Goal: Navigation & Orientation: Find specific page/section

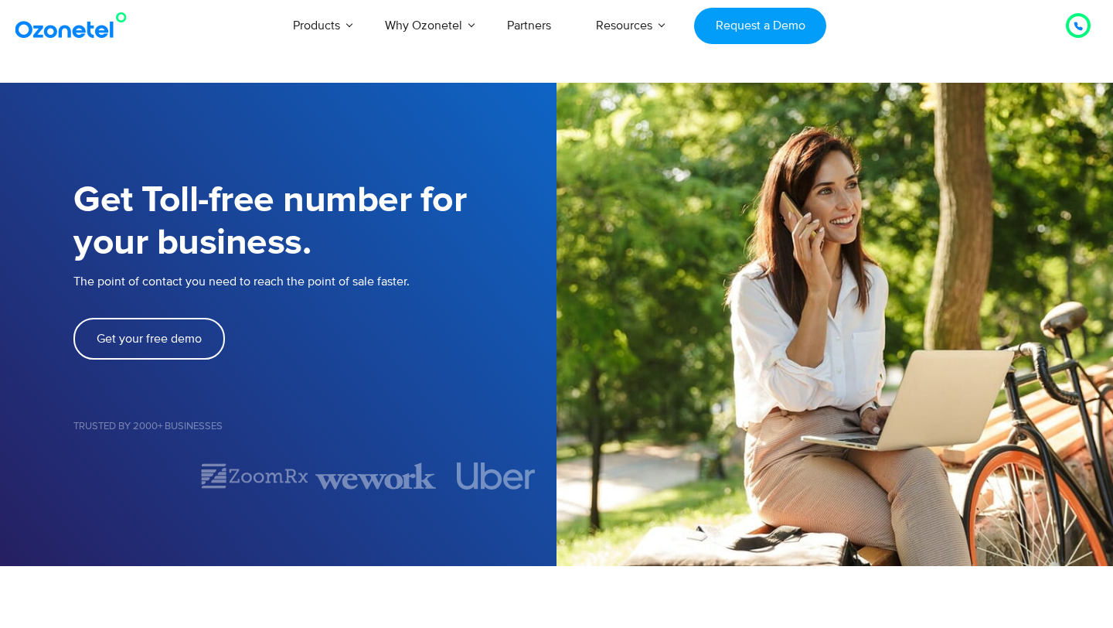
click at [334, 451] on div "Trusted by 2000+ Businesses" at bounding box center [314, 441] width 483 height 41
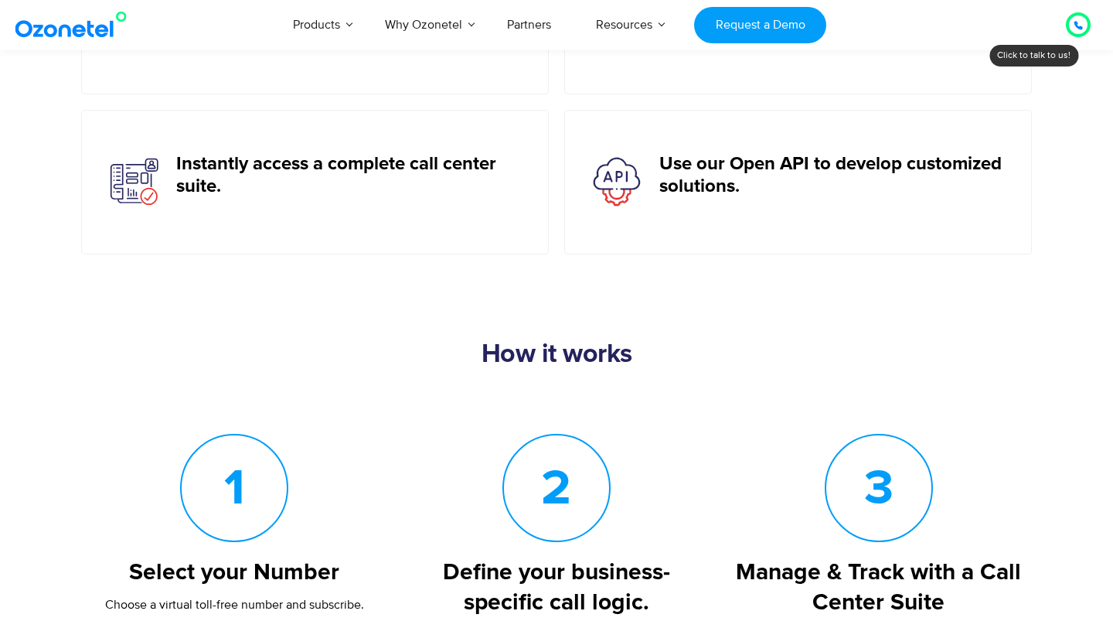
scroll to position [901, 0]
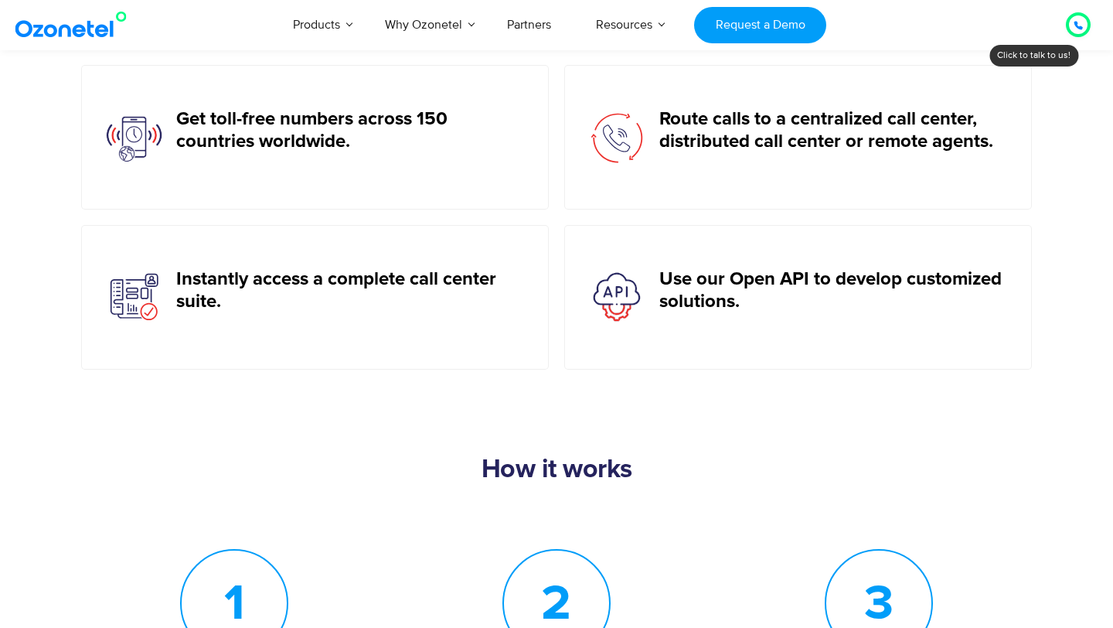
click at [1081, 25] on icon at bounding box center [1078, 25] width 9 height 9
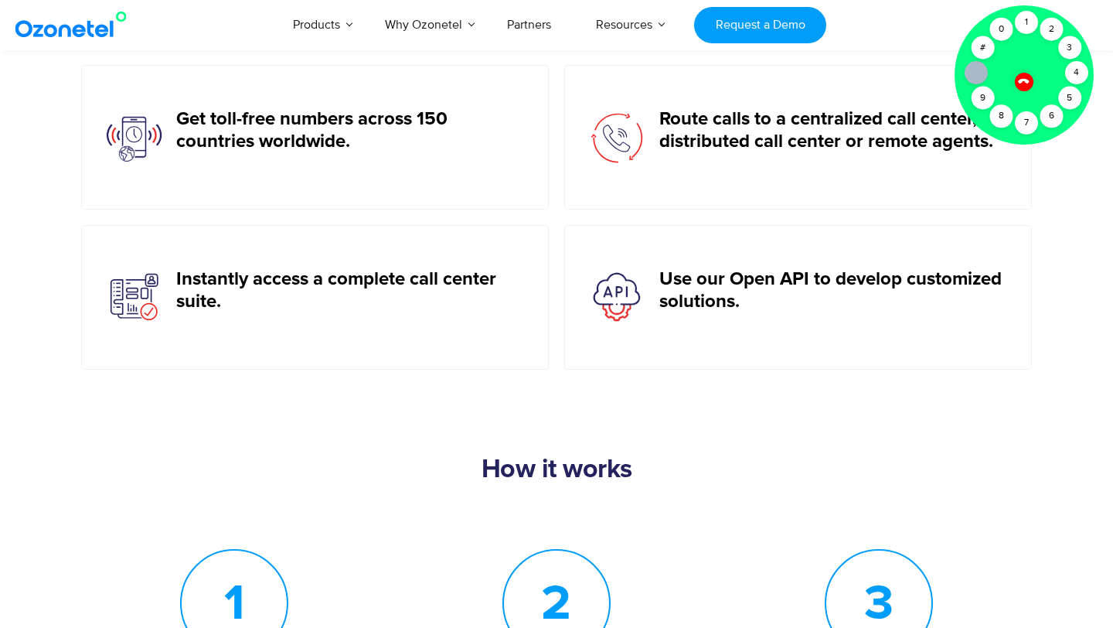
click at [1021, 80] on icon at bounding box center [1023, 81] width 11 height 11
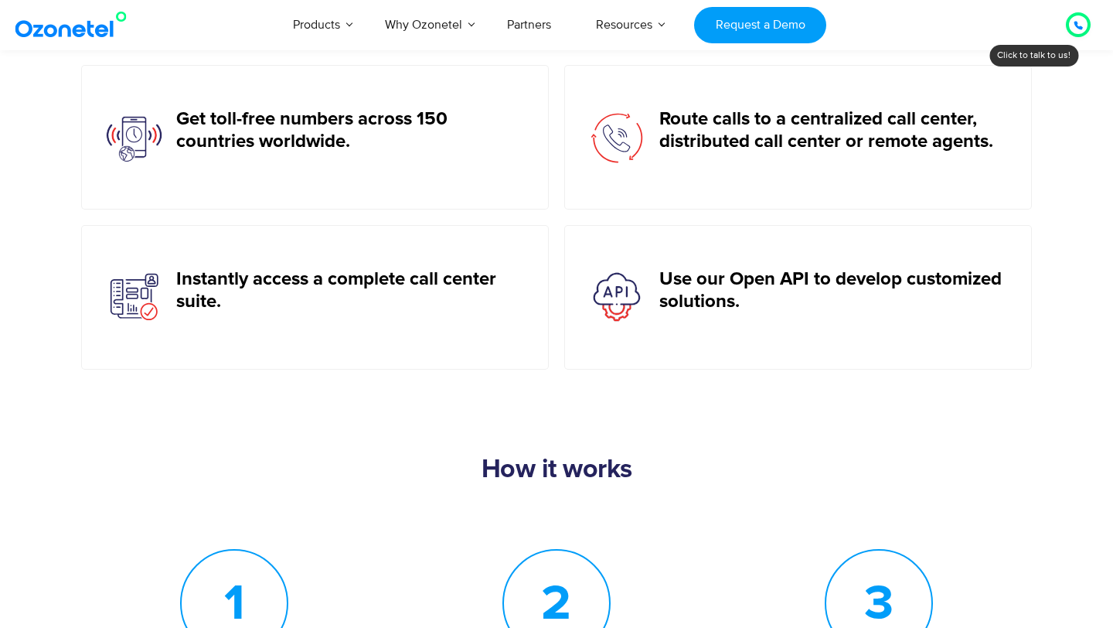
click at [1078, 28] on icon at bounding box center [1079, 26] width 8 height 8
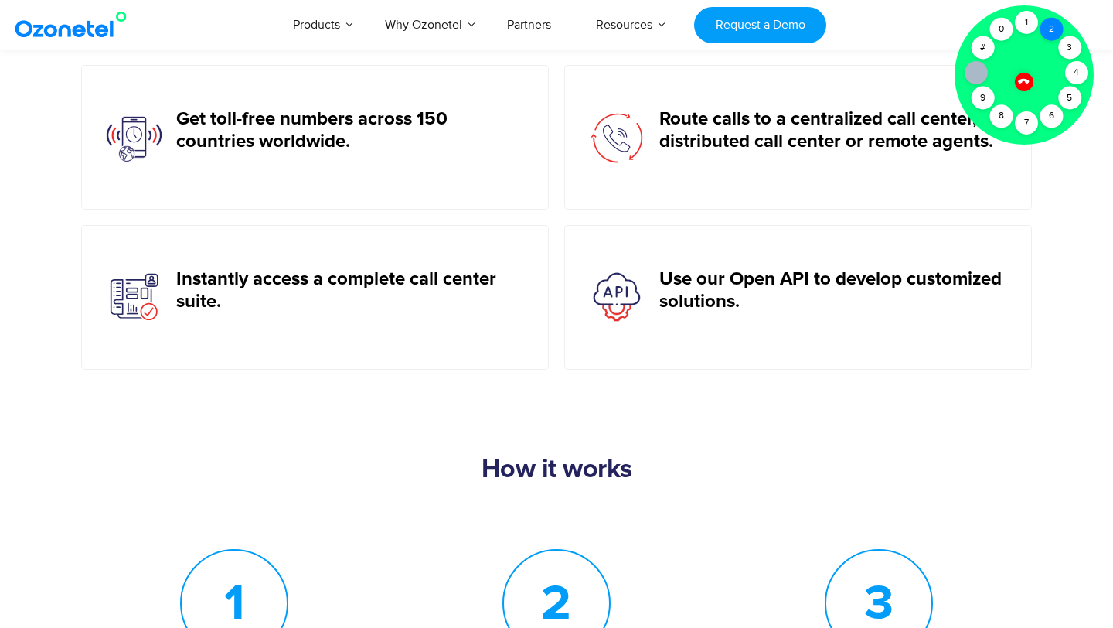
click at [1053, 32] on div "2" at bounding box center [1051, 29] width 23 height 23
click at [1028, 24] on div "1" at bounding box center [1026, 22] width 23 height 23
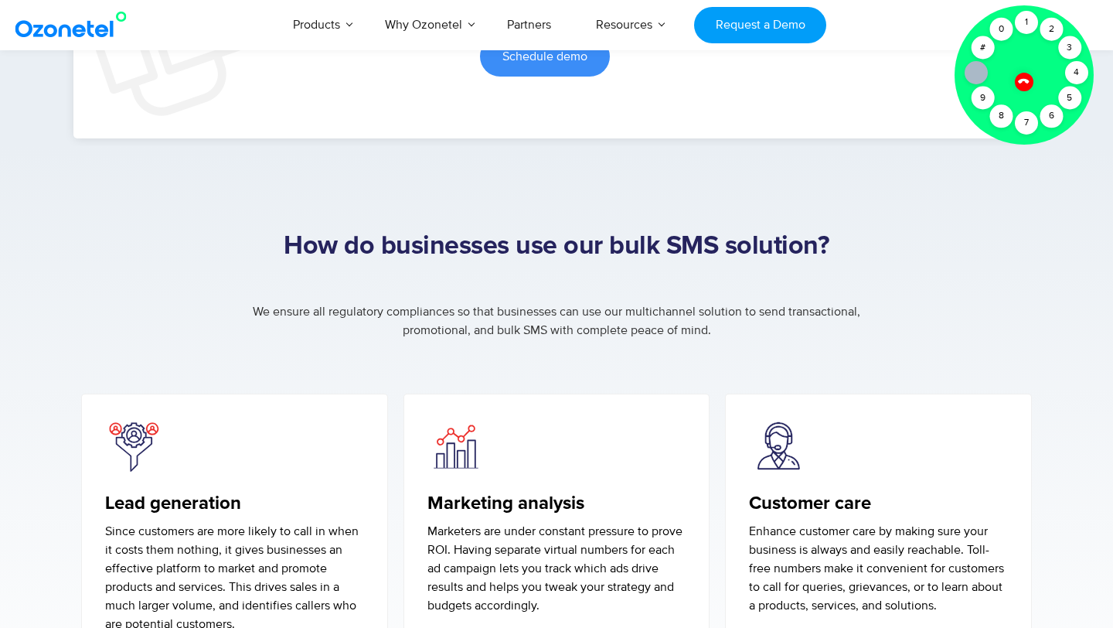
scroll to position [3026, 0]
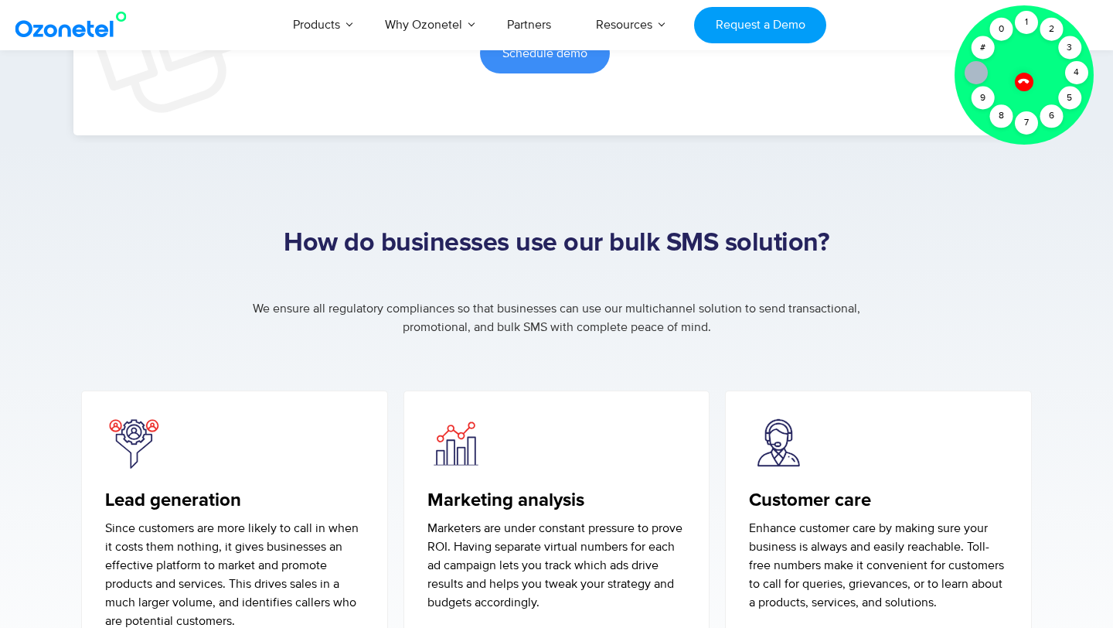
click at [1020, 78] on icon at bounding box center [1023, 80] width 13 height 13
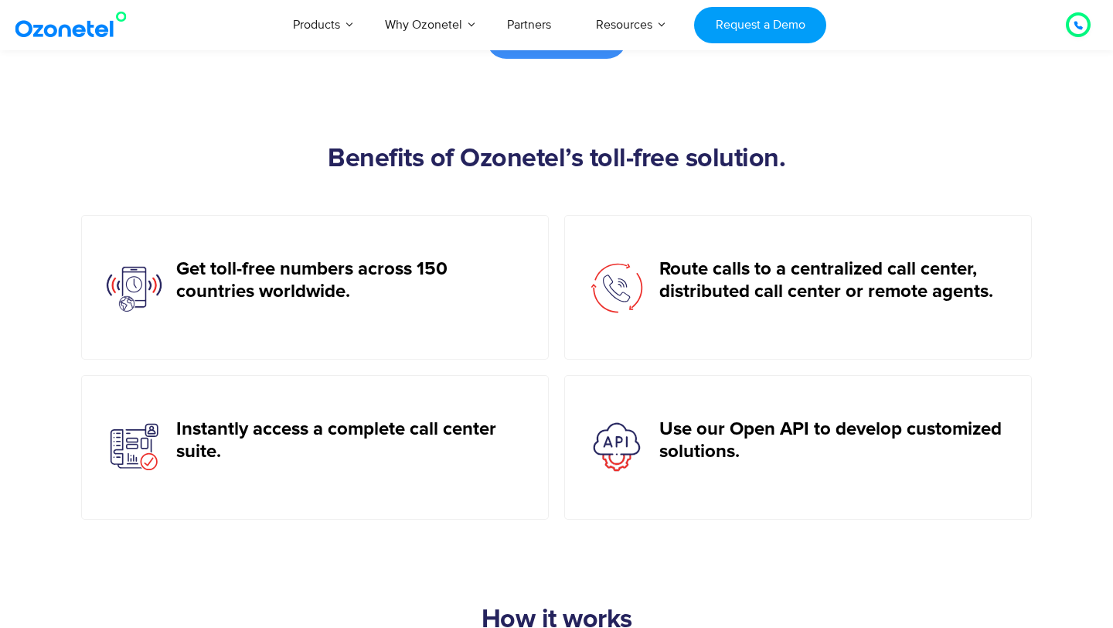
scroll to position [0, 0]
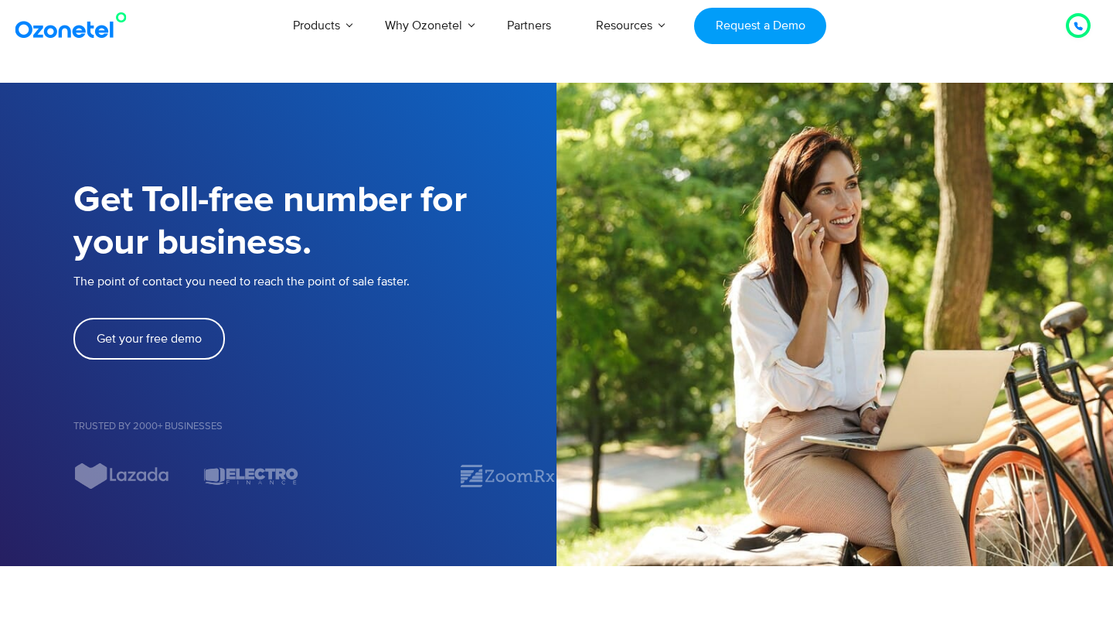
click at [1070, 18] on div at bounding box center [1078, 25] width 25 height 25
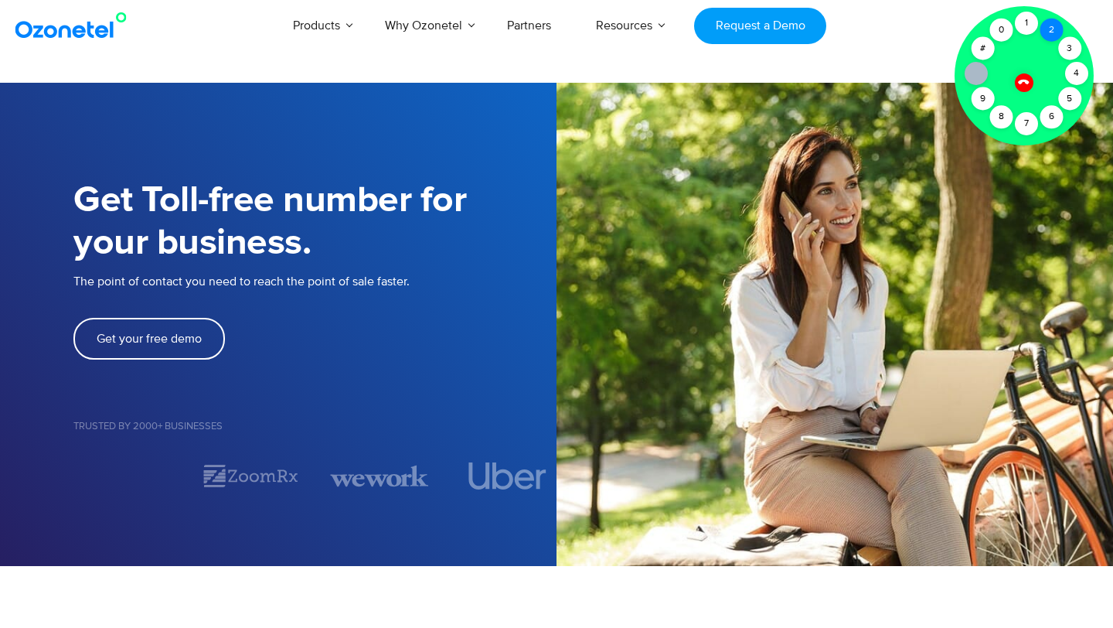
click at [1047, 37] on div "2" at bounding box center [1051, 30] width 23 height 23
click at [1023, 28] on div "1" at bounding box center [1026, 23] width 23 height 23
click at [1026, 81] on icon at bounding box center [1023, 82] width 11 height 11
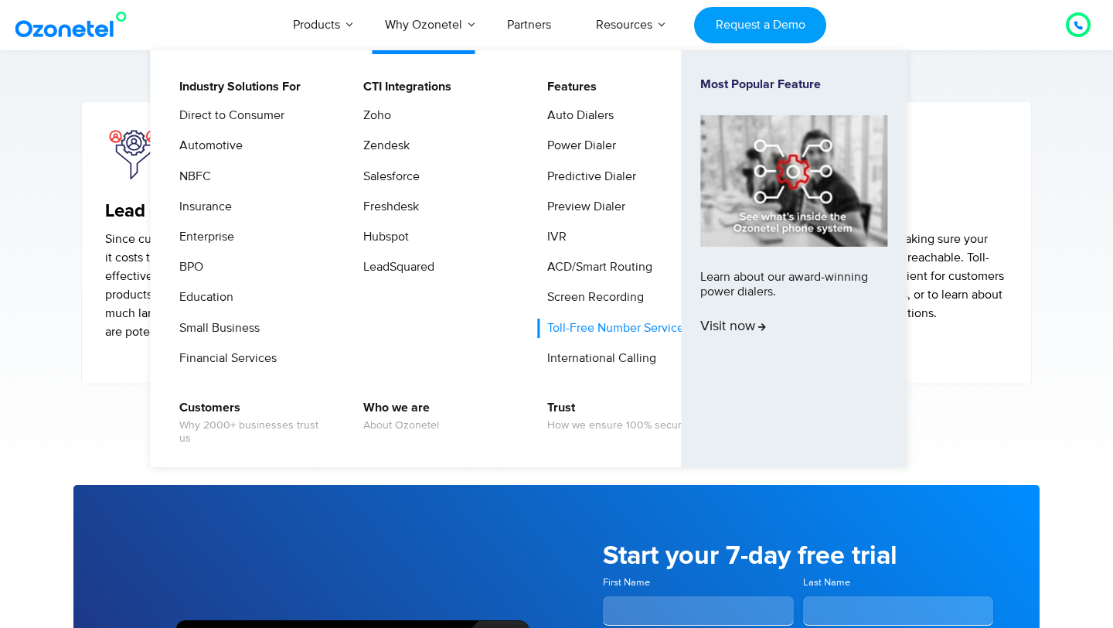
scroll to position [4852, 0]
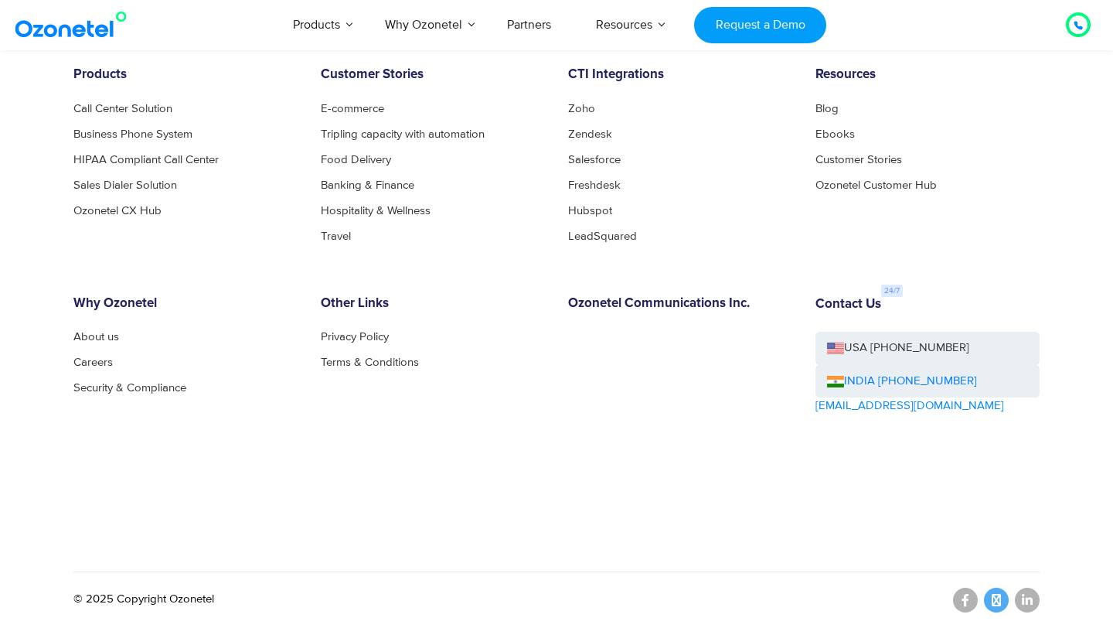
click at [1001, 598] on link at bounding box center [996, 600] width 25 height 25
